Goal: Transaction & Acquisition: Book appointment/travel/reservation

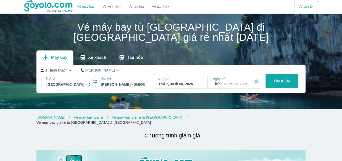
scroll to position [51, 0]
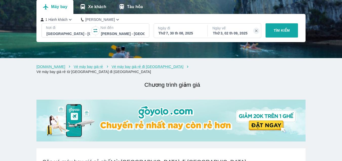
click at [282, 32] on p "TÌM KIẾM" at bounding box center [282, 30] width 16 height 5
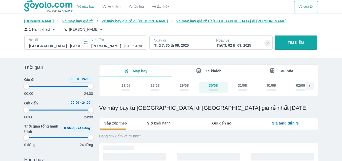
type input "97.9166666666667"
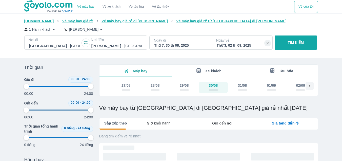
type input "97.9166666666667"
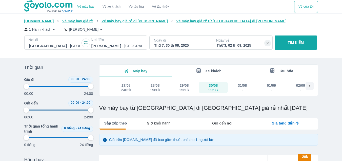
type input "97.9166666666667"
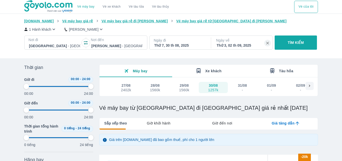
type input "97.9166666666667"
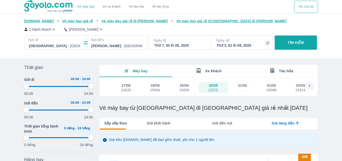
type input "97.9166666666667"
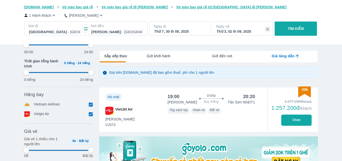
scroll to position [76, 0]
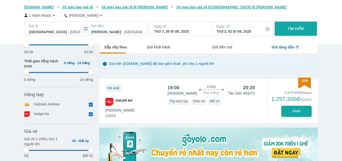
type input "97.9166666666667"
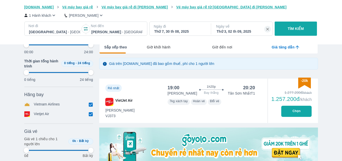
type input "97.9166666666667"
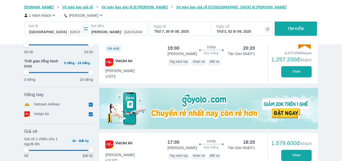
scroll to position [127, 0]
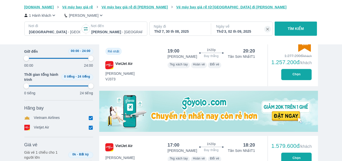
type input "97.9166666666667"
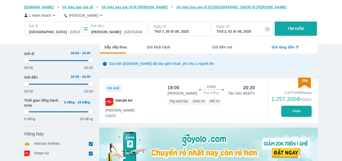
type input "97.9166666666667"
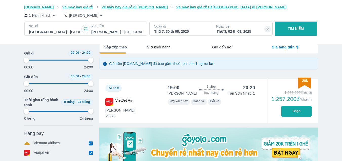
type input "97.9166666666667"
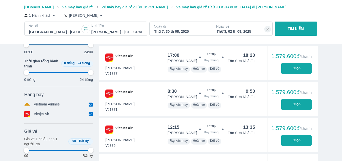
scroll to position [203, 0]
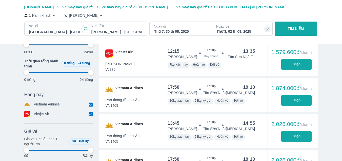
type input "97.9166666666667"
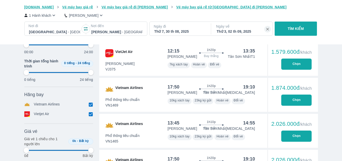
type input "97.9166666666667"
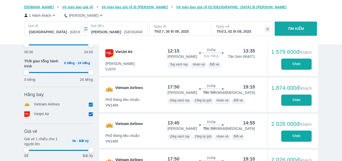
type input "97.9166666666667"
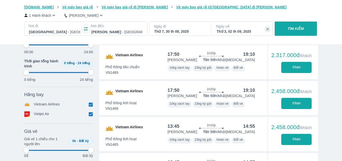
scroll to position [583, 0]
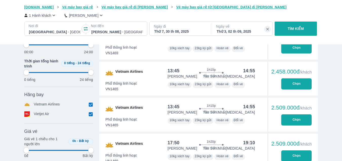
type input "97.9166666666667"
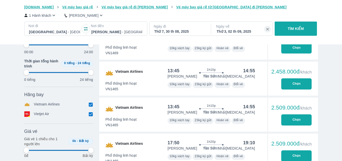
type input "97.9166666666667"
click at [92, 106] on input "checkbox" at bounding box center [91, 104] width 5 height 5
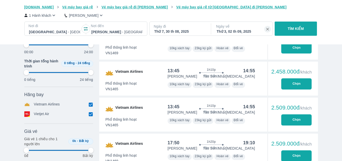
checkbox input "false"
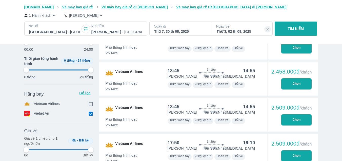
type input "97.9166666666667"
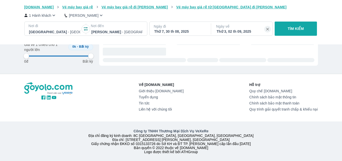
type input "97.9166666666667"
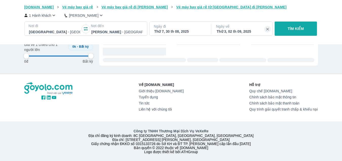
type input "97.9166666666667"
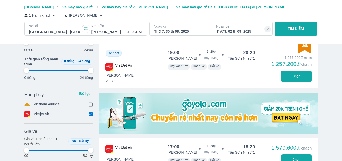
scroll to position [128, 0]
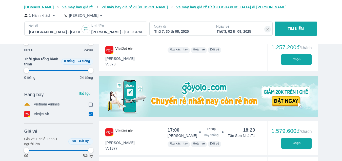
type input "97.9166666666667"
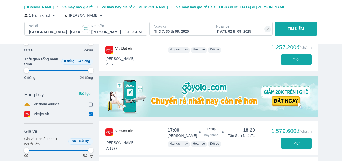
type input "97.9166666666667"
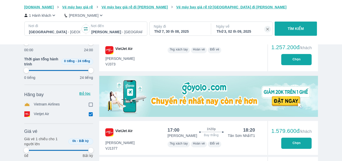
type input "97.9166666666667"
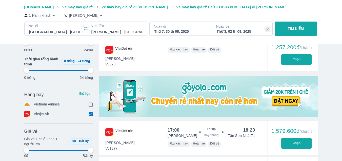
type input "97.9166666666667"
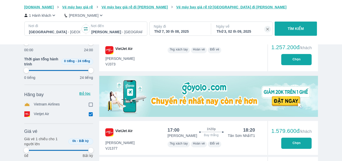
type input "97.9166666666667"
click at [194, 102] on img at bounding box center [208, 96] width 219 height 41
type input "97.9166666666667"
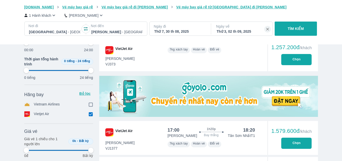
type input "97.9166666666667"
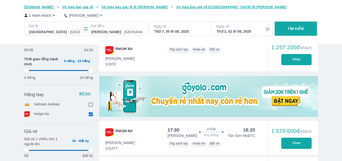
type input "97.9166666666667"
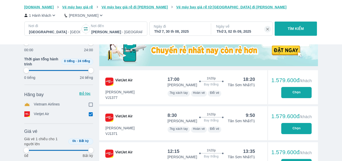
scroll to position [229, 0]
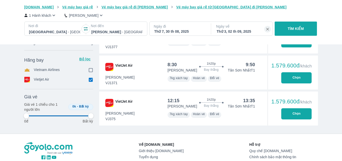
type input "97.9166666666667"
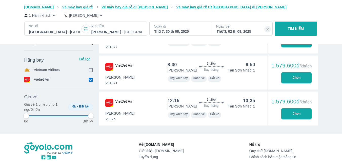
type input "97.9166666666667"
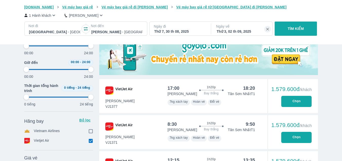
type input "97.9166666666667"
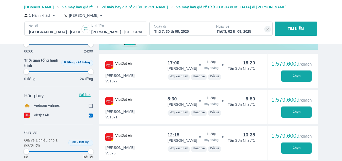
type input "97.9166666666667"
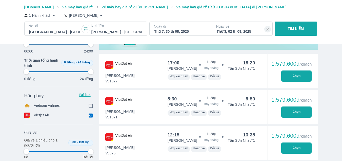
type input "97.9166666666667"
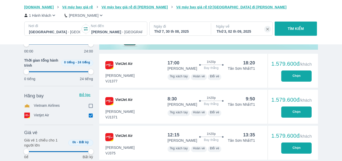
type input "97.9166666666667"
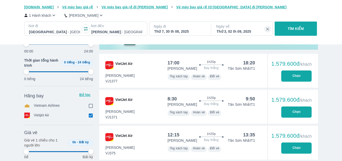
type input "97.9166666666667"
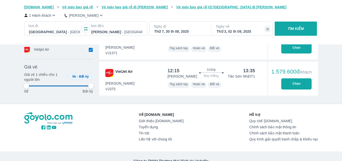
scroll to position [296, 0]
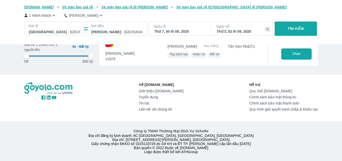
type input "97.9166666666667"
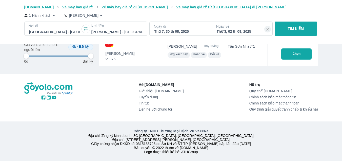
type input "97.9166666666667"
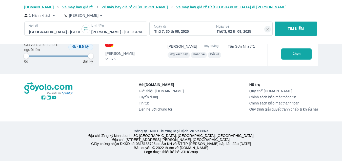
type input "97.9166666666667"
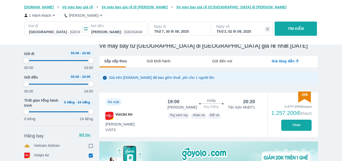
type input "97.9166666666667"
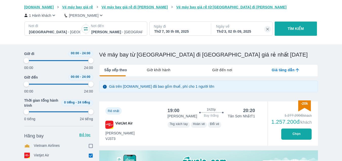
scroll to position [51, 0]
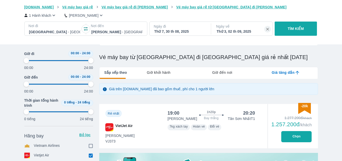
type input "97.9166666666667"
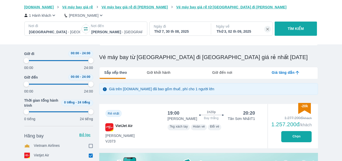
type input "97.9166666666667"
